Goal: Navigation & Orientation: Find specific page/section

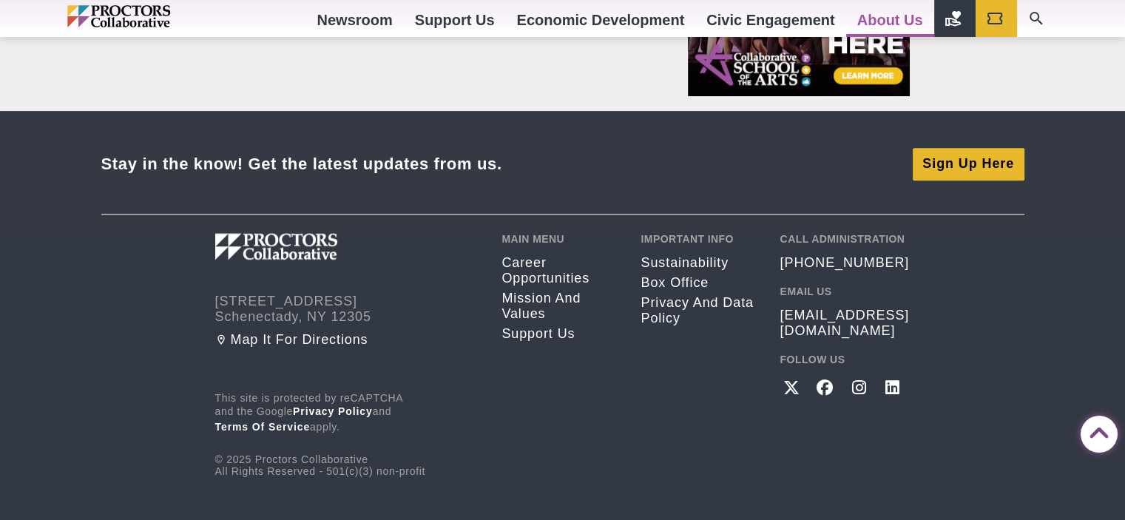
scroll to position [1326, 0]
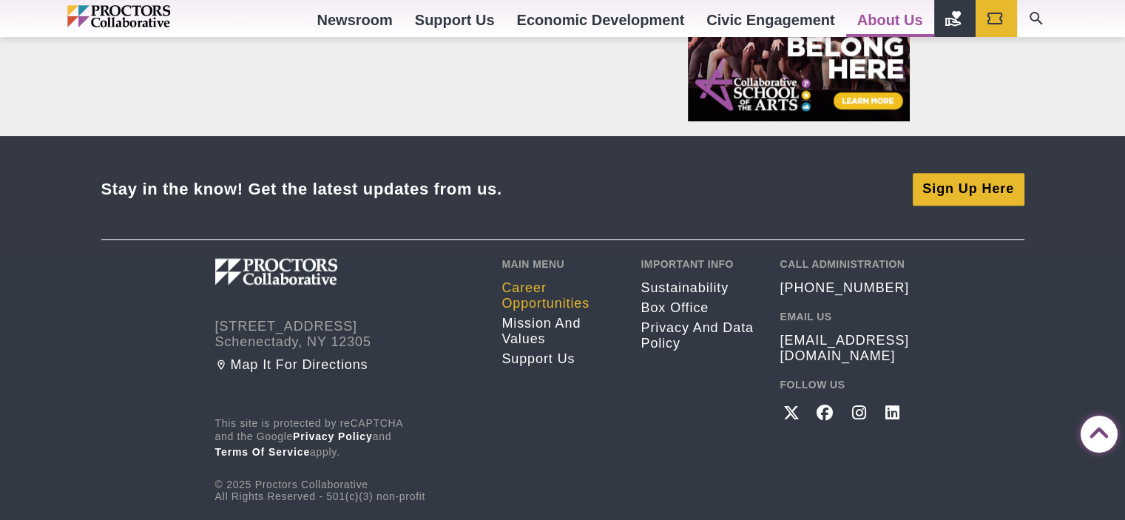
click at [548, 302] on link "Career opportunities" at bounding box center [559, 295] width 117 height 31
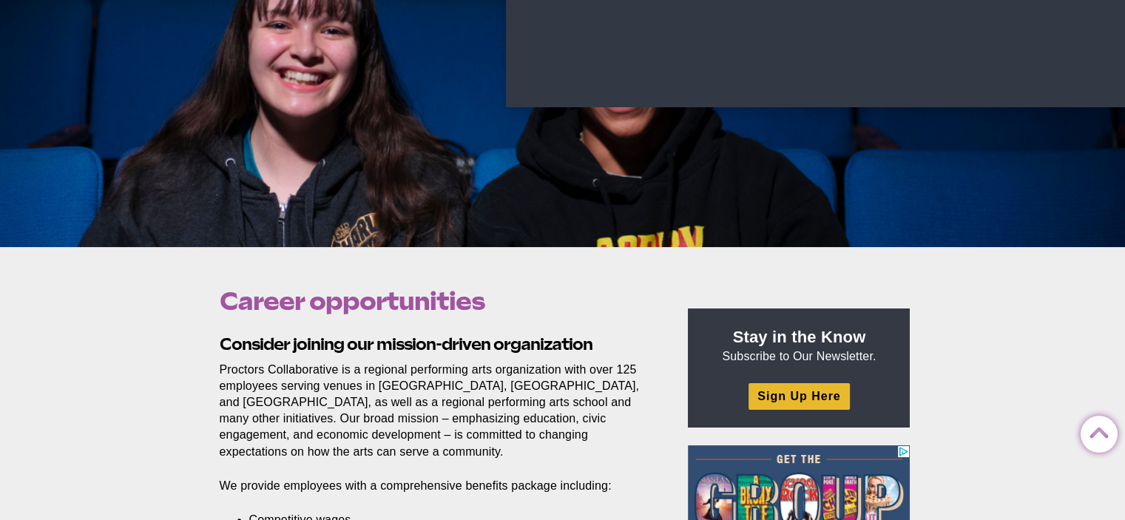
scroll to position [143, 0]
